Goal: Information Seeking & Learning: Learn about a topic

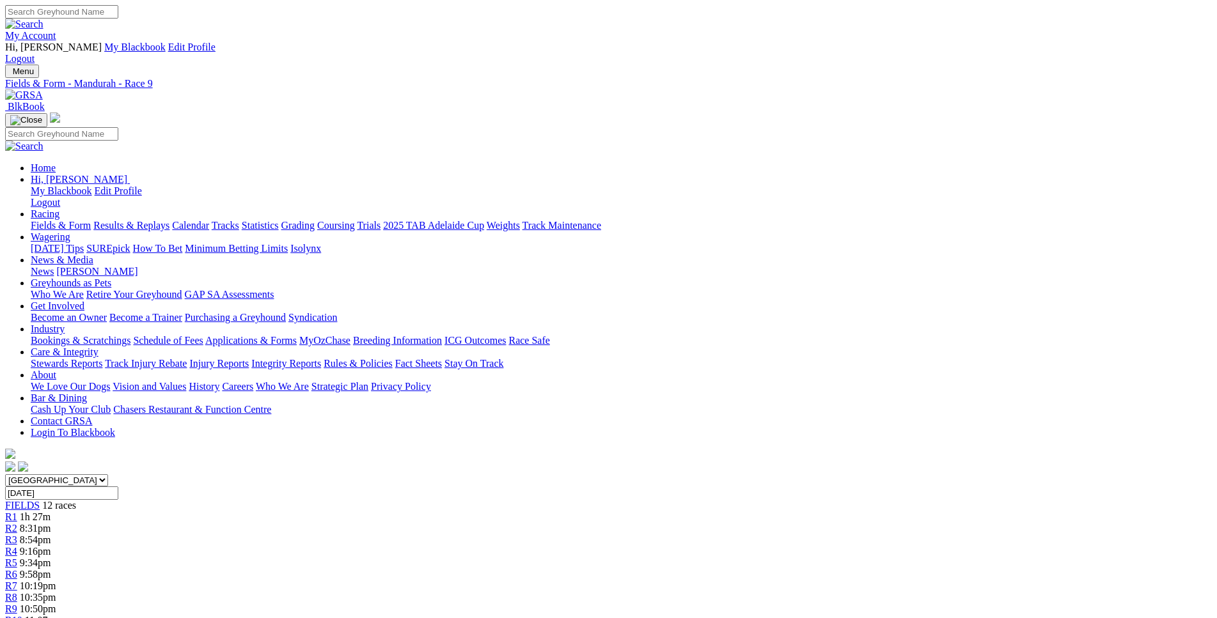
click at [17, 512] on link "R1" at bounding box center [11, 517] width 12 height 11
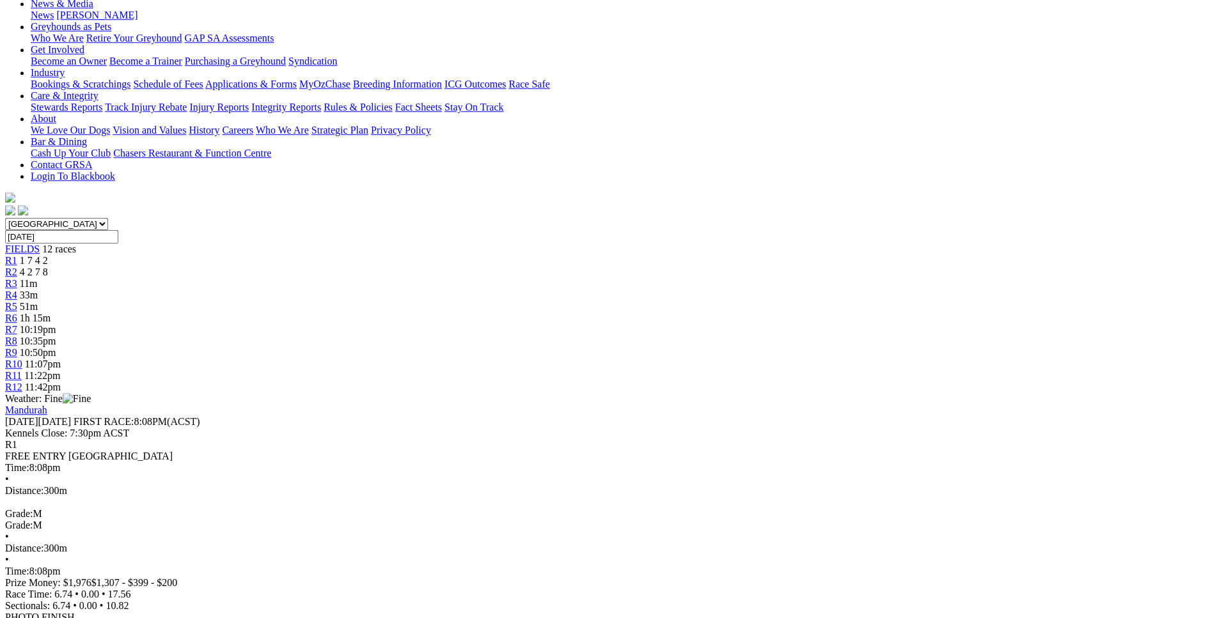
scroll to position [260, 0]
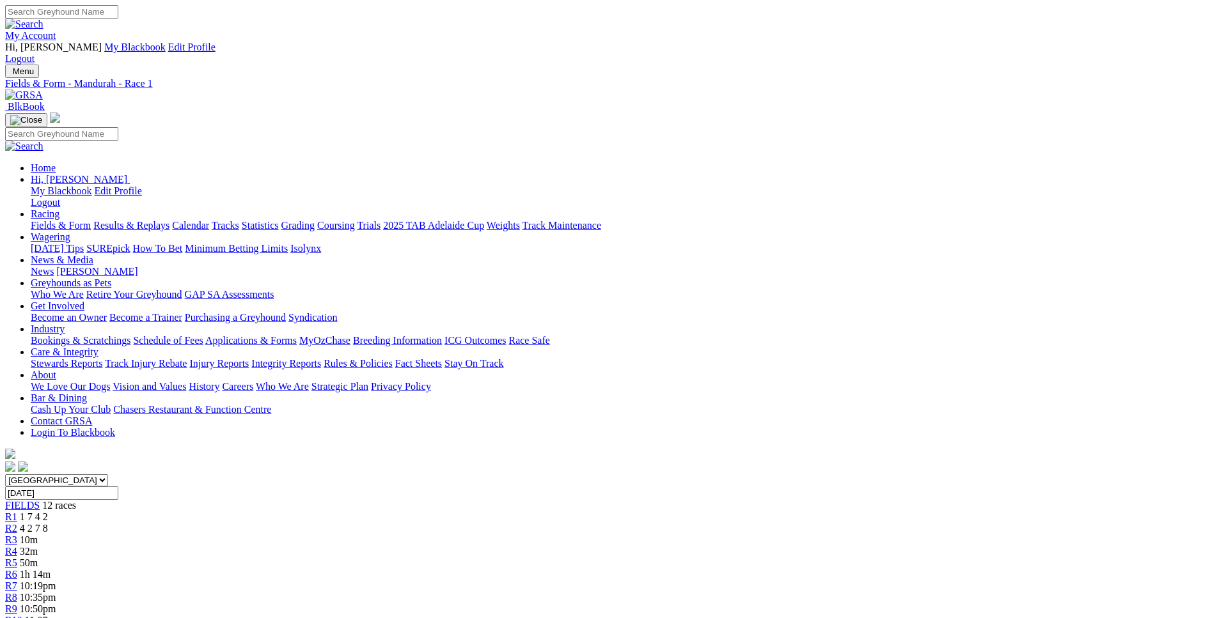
click at [724, 592] on div "R8 10:35pm" at bounding box center [608, 598] width 1207 height 12
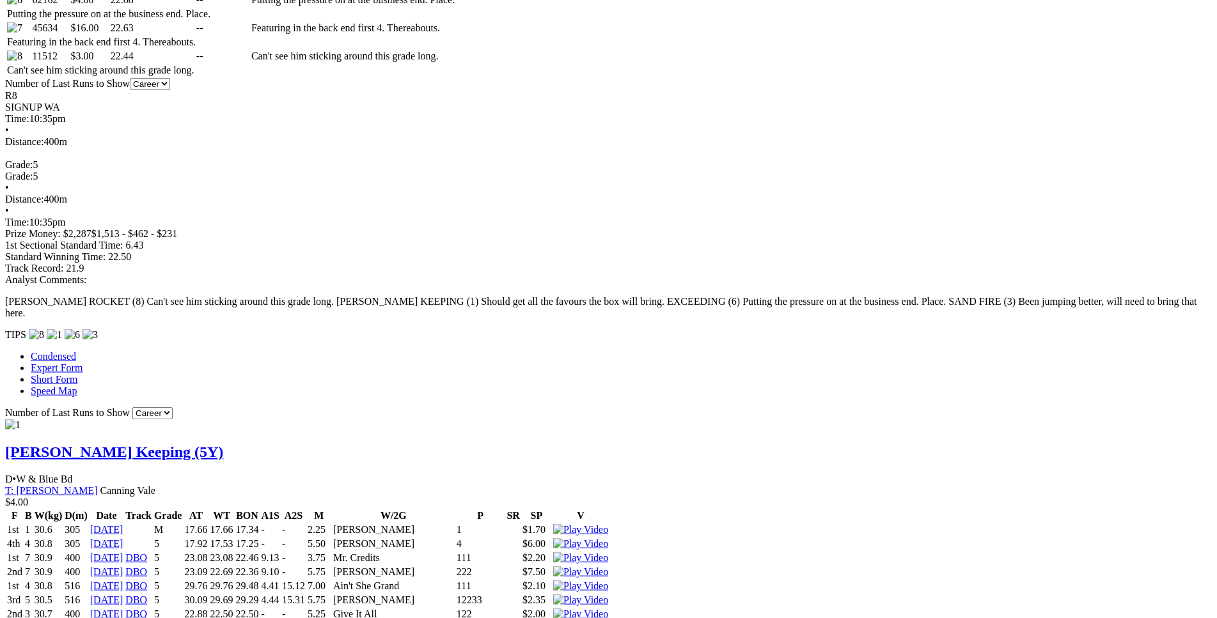
scroll to position [912, 0]
drag, startPoint x: 299, startPoint y: 161, endPoint x: 579, endPoint y: 155, distance: 279.5
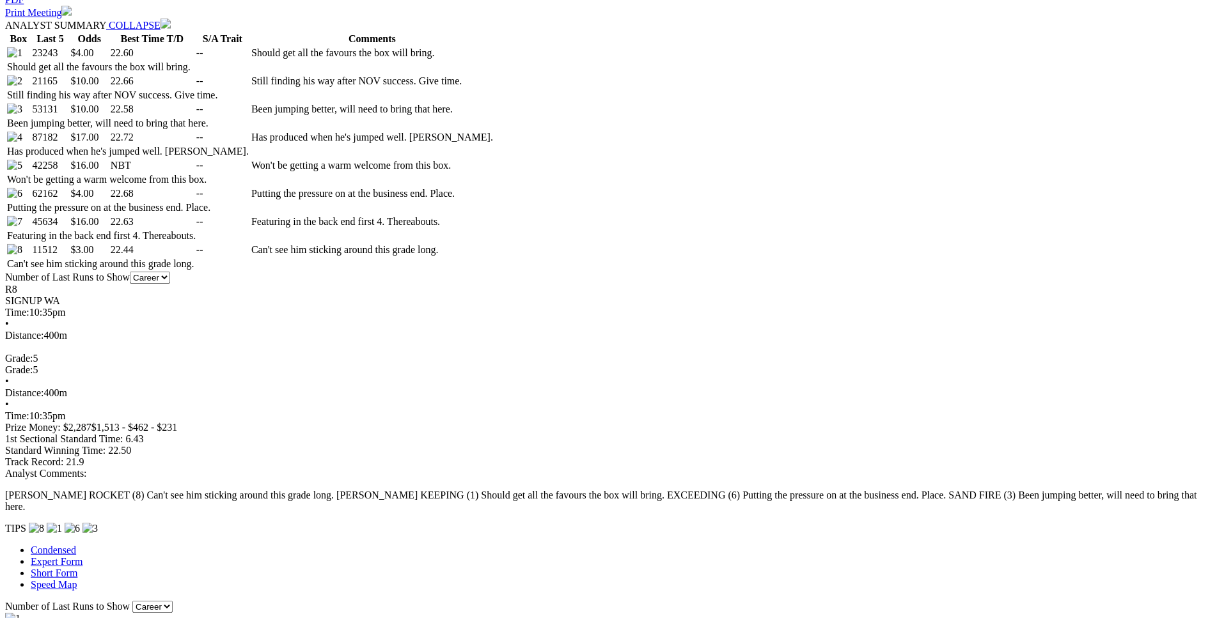
scroll to position [717, 0]
drag, startPoint x: 227, startPoint y: 224, endPoint x: 737, endPoint y: 223, distance: 510.3
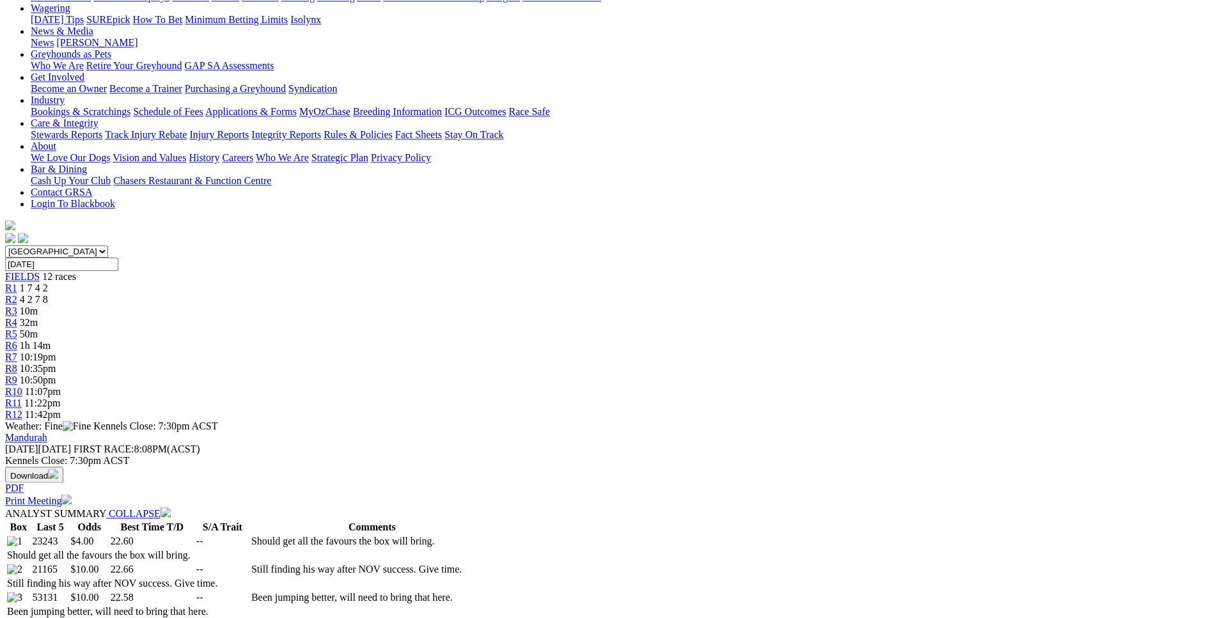
scroll to position [0, 0]
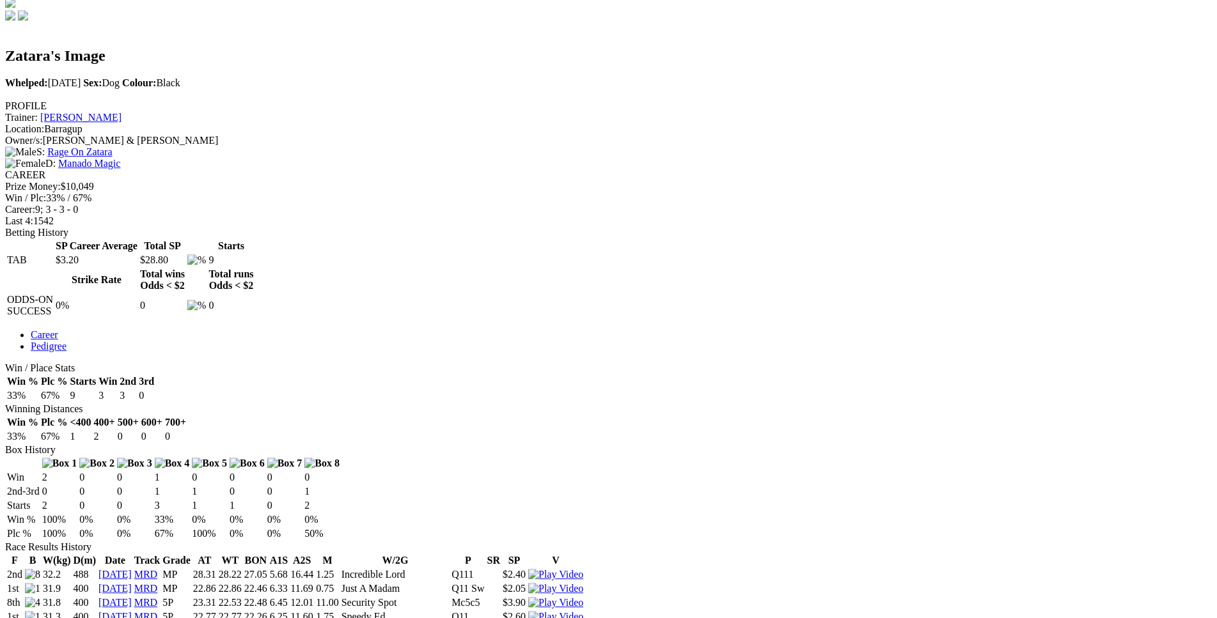
scroll to position [455, 0]
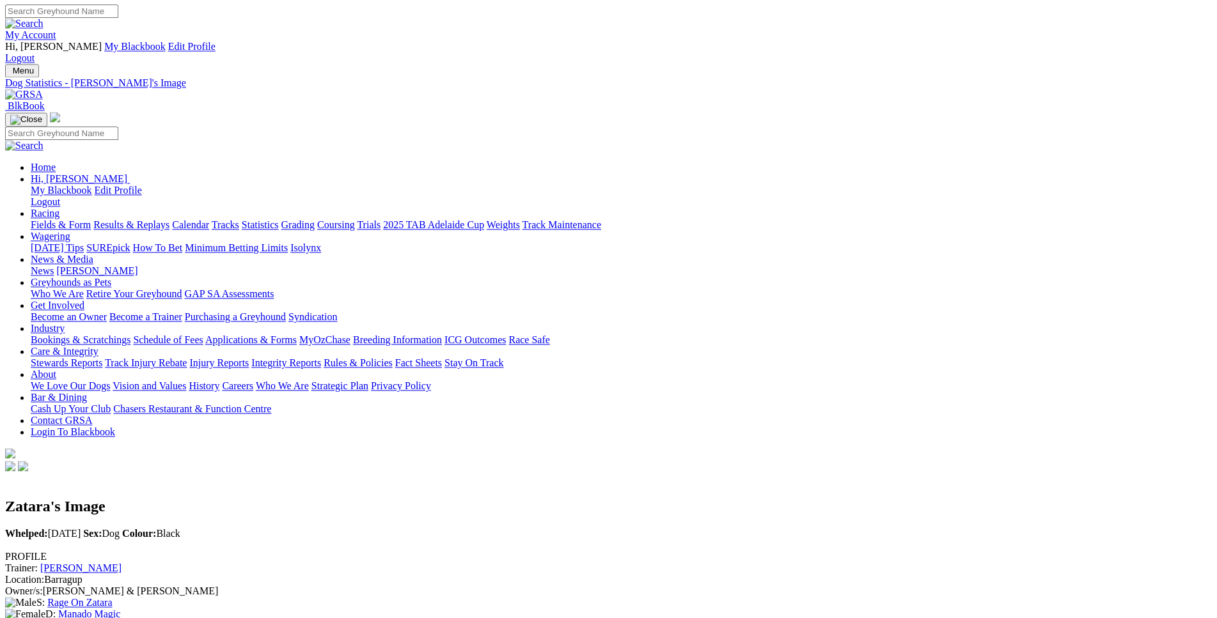
scroll to position [0, 0]
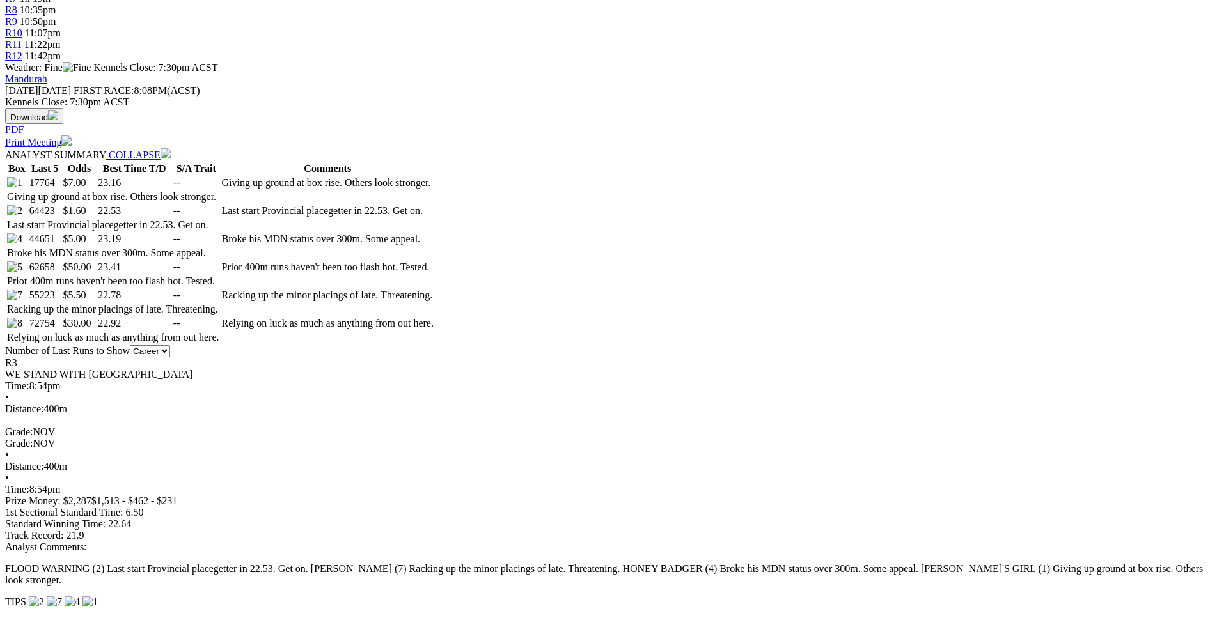
scroll to position [587, 0]
drag, startPoint x: 333, startPoint y: 429, endPoint x: 421, endPoint y: 430, distance: 87.6
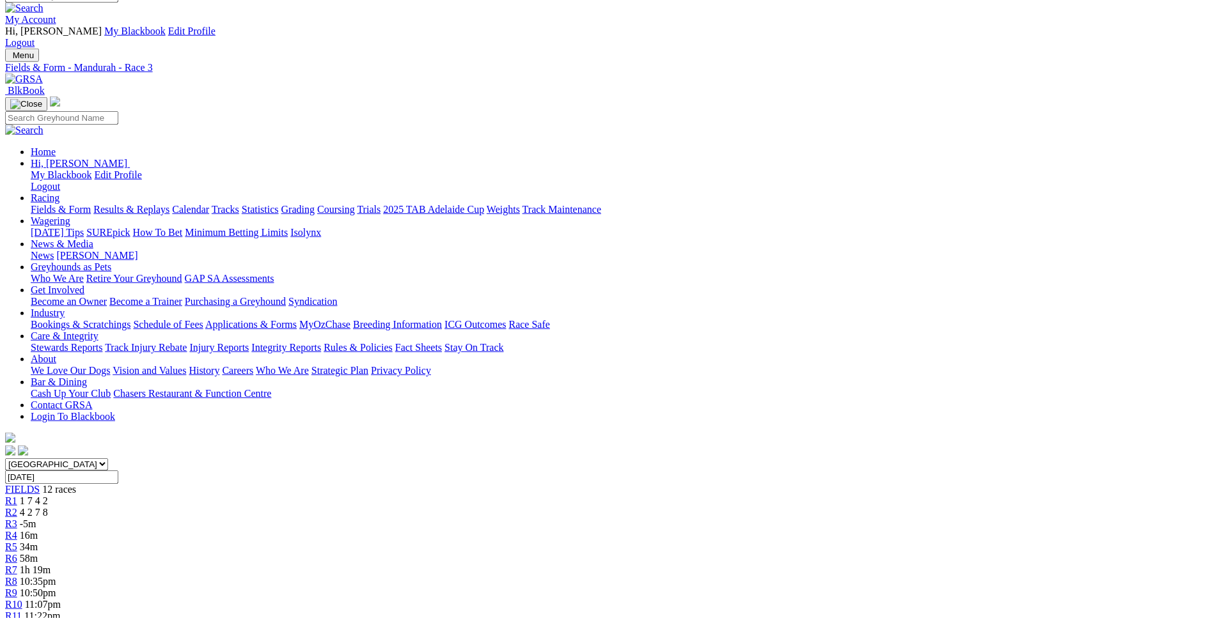
scroll to position [0, 0]
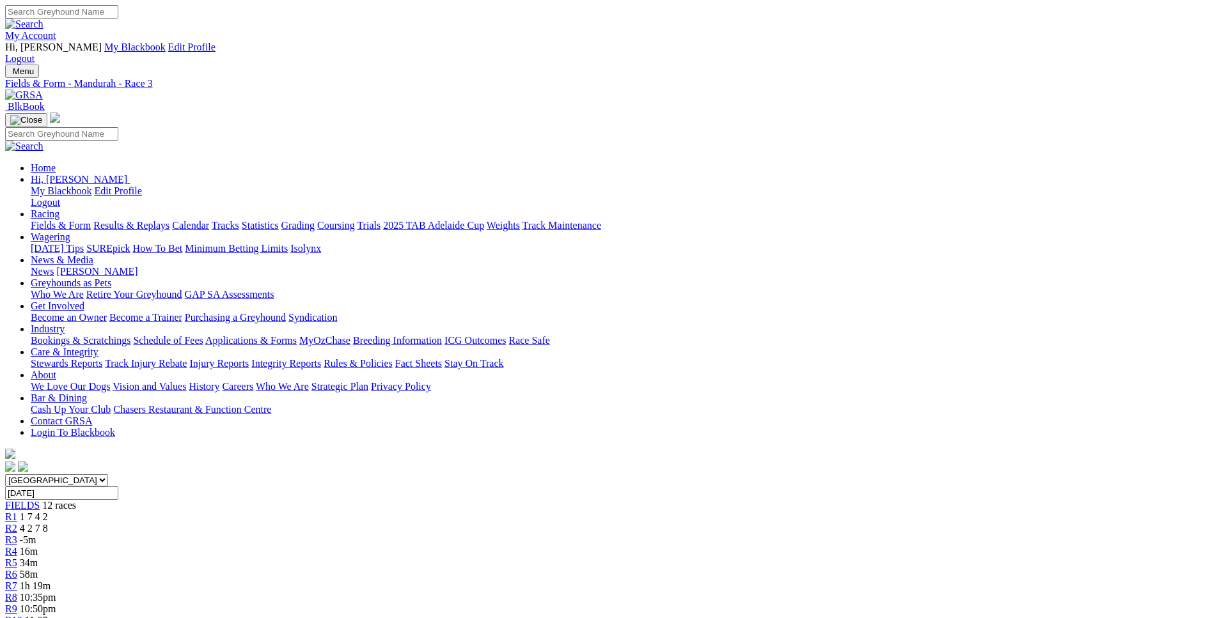
click at [483, 546] on div "R4 16m" at bounding box center [608, 552] width 1207 height 12
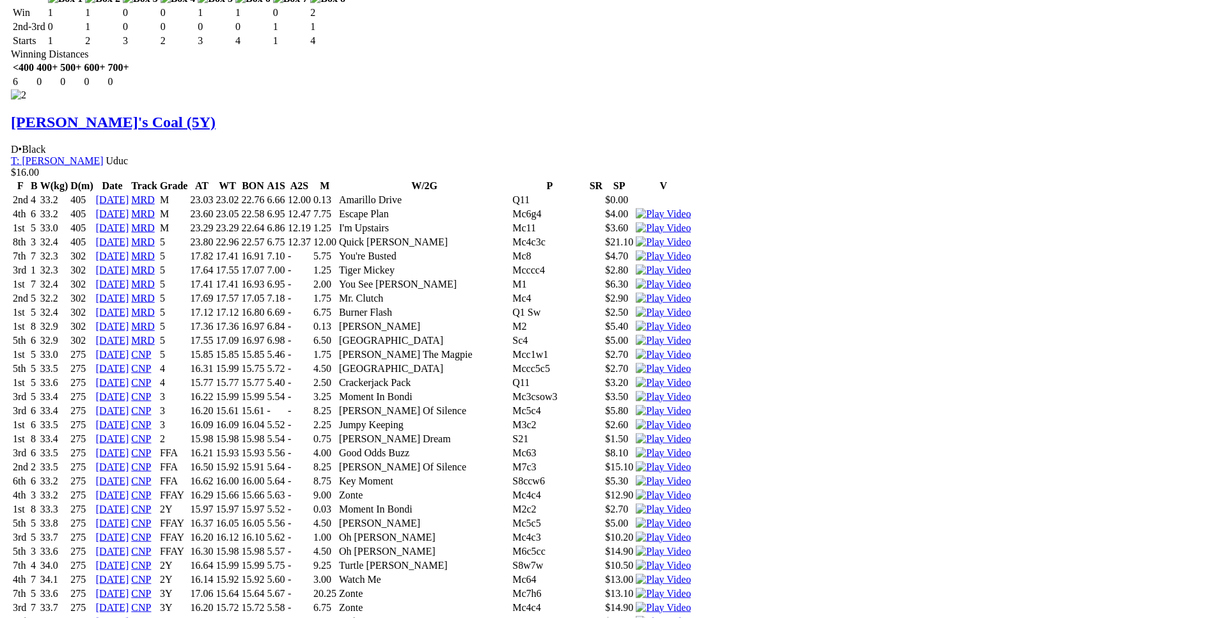
scroll to position [2152, 0]
